Goal: Transaction & Acquisition: Download file/media

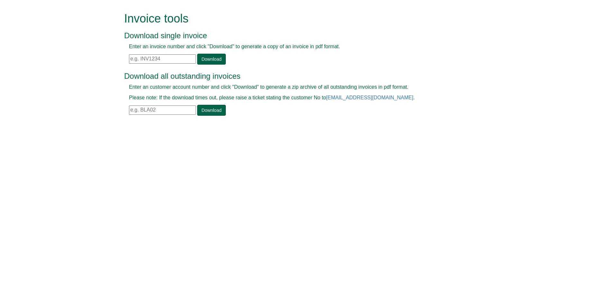
click at [140, 57] on input "text" at bounding box center [162, 58] width 67 height 9
paste input "INV1349646"
click at [200, 59] on link "Download" at bounding box center [211, 59] width 28 height 11
drag, startPoint x: 170, startPoint y: 61, endPoint x: 101, endPoint y: 65, distance: 69.6
click at [101, 65] on form "Invoice tools Download single invoice Enter an invoice number and click "Downlo…" at bounding box center [307, 64] width 615 height 129
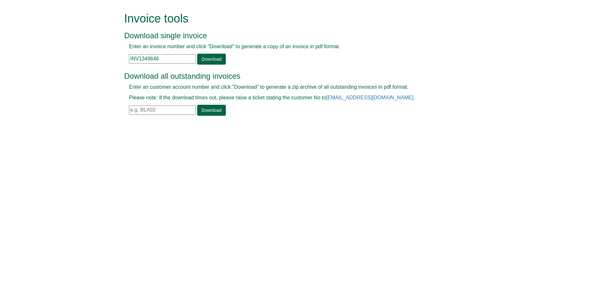
paste input "90194"
click at [209, 61] on link "Download" at bounding box center [211, 59] width 28 height 11
drag, startPoint x: 175, startPoint y: 61, endPoint x: 81, endPoint y: 58, distance: 94.3
click at [81, 58] on form "Invoice tools Download single invoice Enter an invoice number and click "Downlo…" at bounding box center [307, 64] width 615 height 129
paste input "9113"
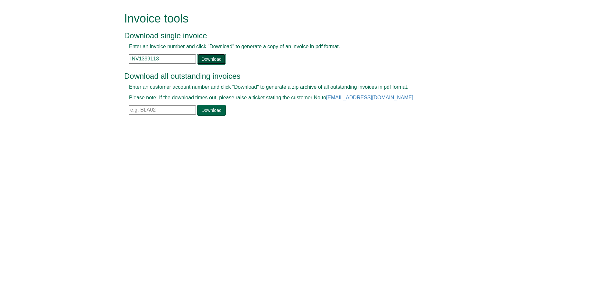
click at [212, 55] on link "Download" at bounding box center [211, 59] width 28 height 11
drag, startPoint x: 164, startPoint y: 60, endPoint x: 80, endPoint y: 61, distance: 84.0
click at [80, 61] on form "Invoice tools Download single invoice Enter an invoice number and click "Downlo…" at bounding box center [307, 64] width 615 height 129
paste input "409192"
type input "INV1409192"
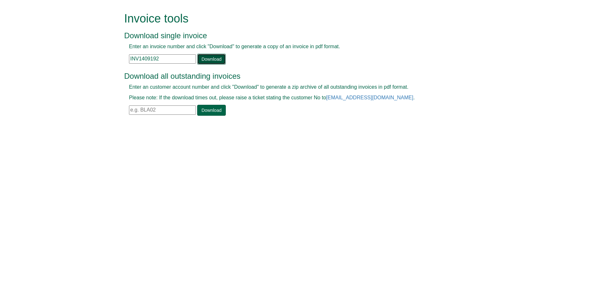
click at [205, 60] on link "Download" at bounding box center [211, 59] width 28 height 11
